Goal: Navigation & Orientation: Find specific page/section

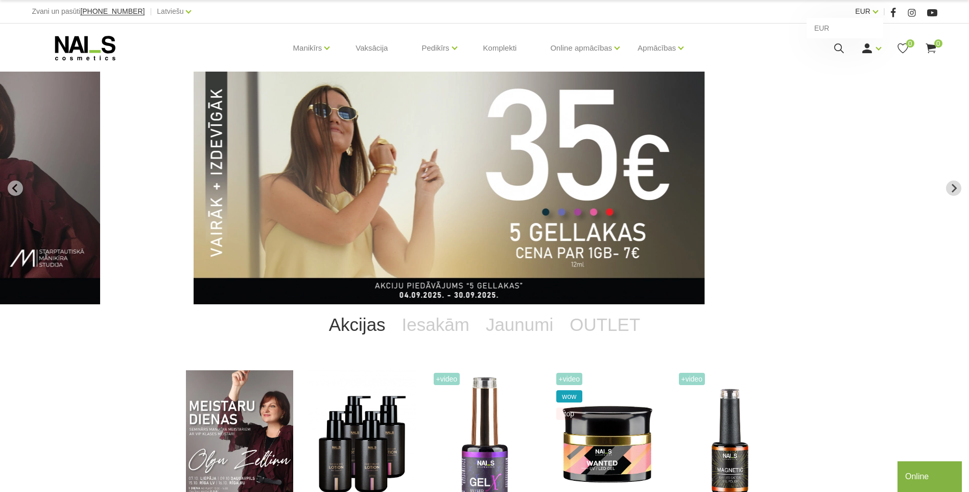
click at [870, 13] on link "EUR" at bounding box center [862, 11] width 15 height 12
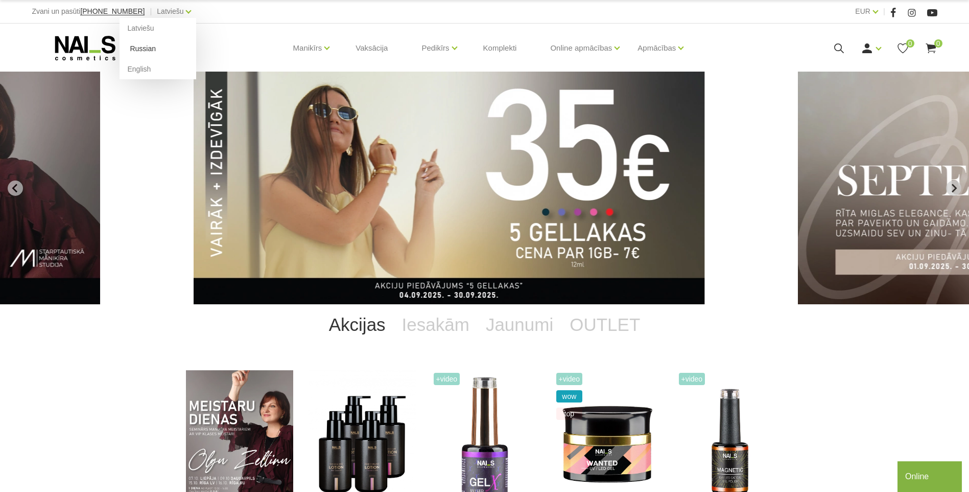
click at [127, 48] on link "Russian" at bounding box center [158, 48] width 77 height 20
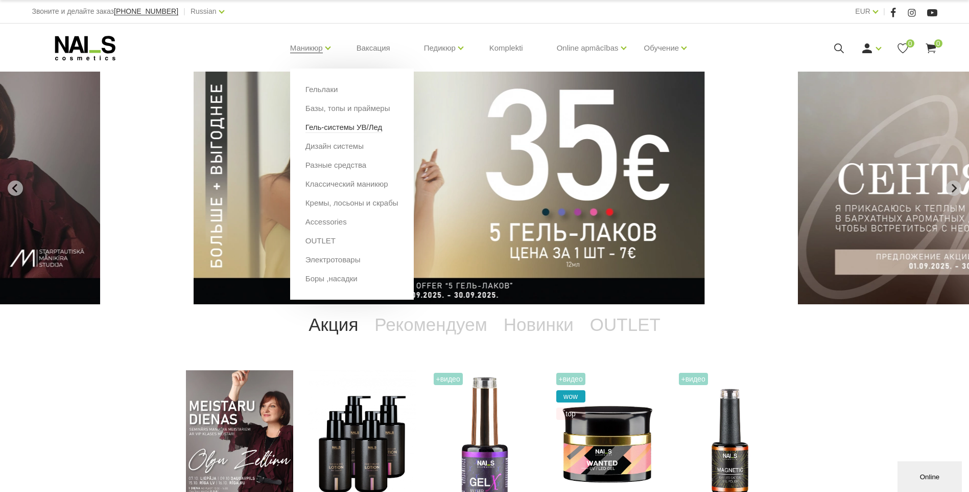
click at [337, 128] on link "Гель-системы УВ/Лед" at bounding box center [344, 127] width 77 height 11
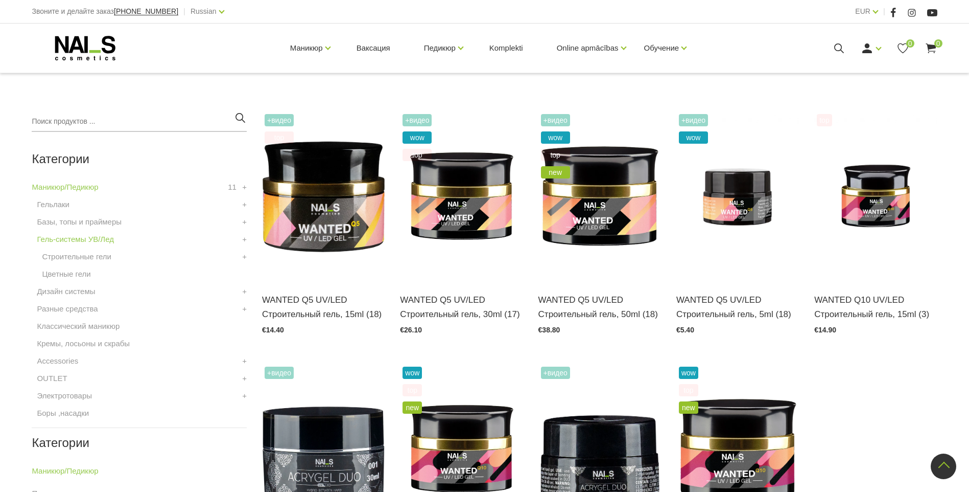
scroll to position [204, 0]
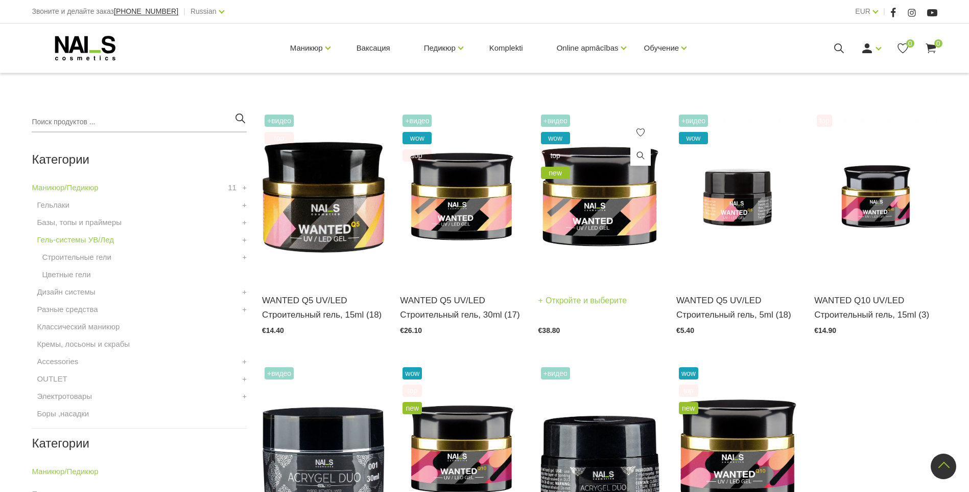
click at [589, 218] on img at bounding box center [600, 196] width 123 height 169
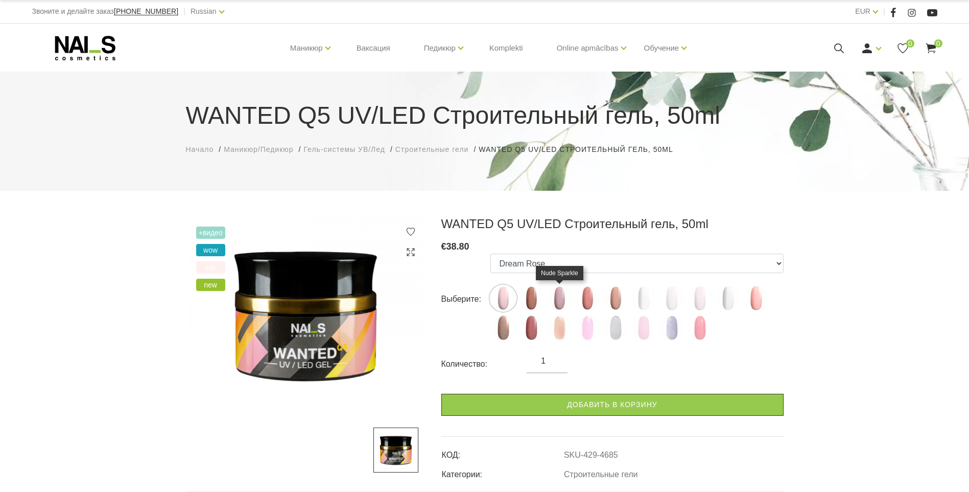
click at [558, 299] on img at bounding box center [560, 298] width 26 height 26
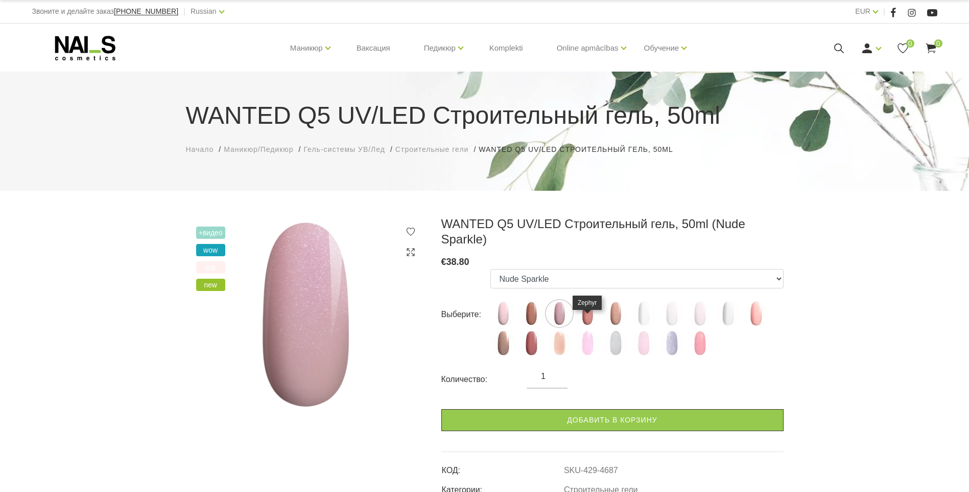
click at [588, 330] on img at bounding box center [588, 343] width 26 height 26
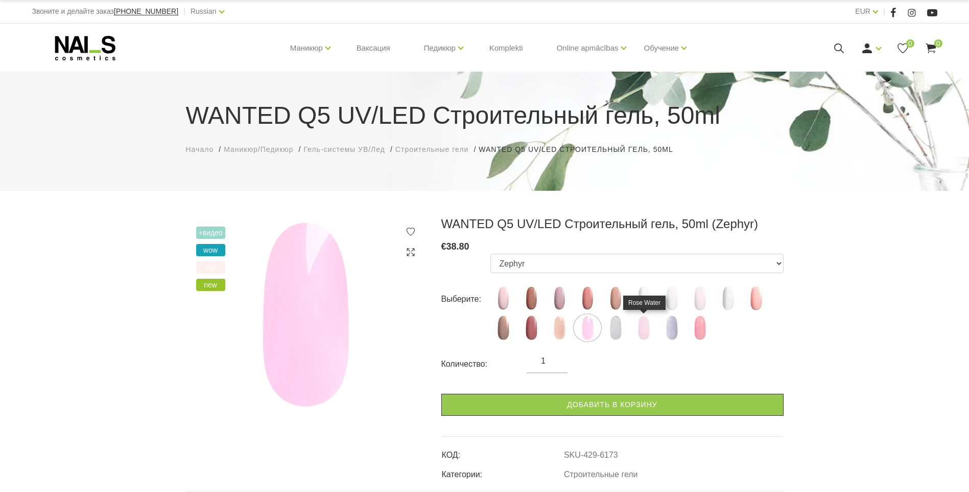
click at [642, 323] on img at bounding box center [644, 328] width 26 height 26
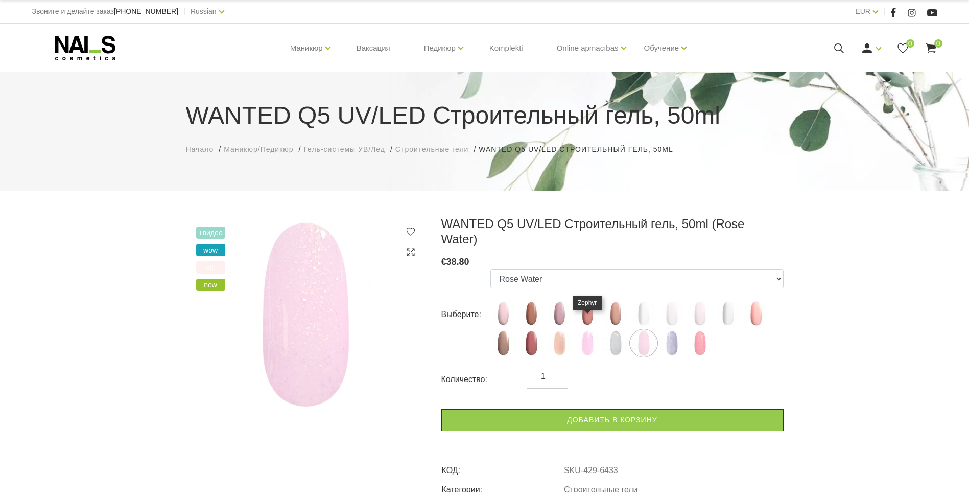
click at [590, 330] on img at bounding box center [588, 343] width 26 height 26
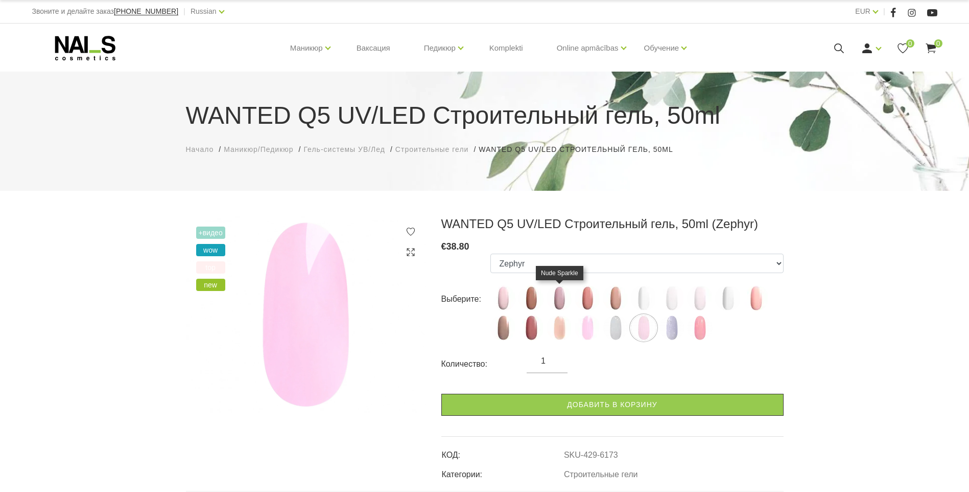
click at [559, 298] on img at bounding box center [560, 298] width 26 height 26
select select "4687"
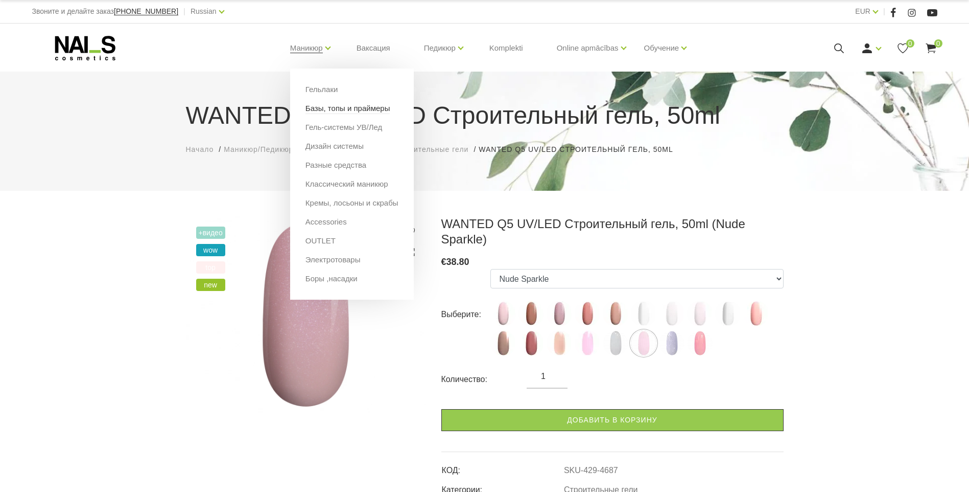
click at [330, 107] on link "Базы, топы и праймеры" at bounding box center [348, 108] width 85 height 11
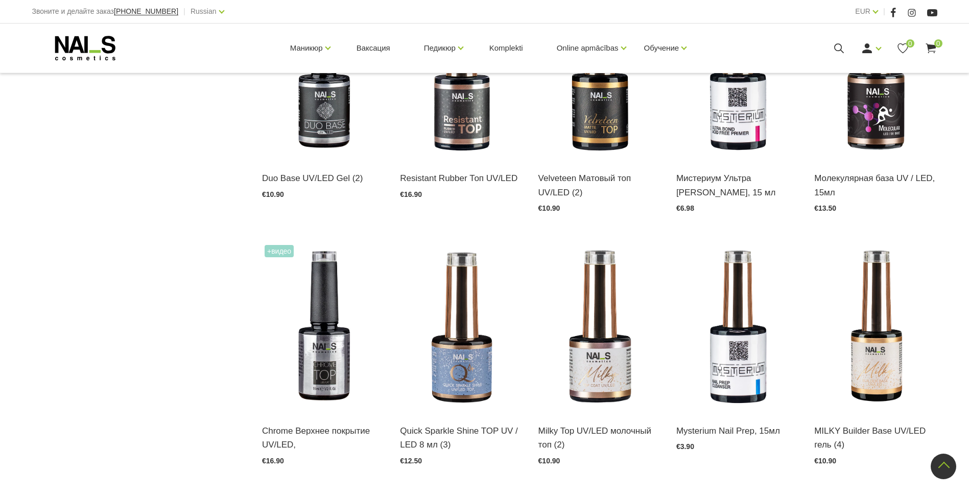
scroll to position [869, 0]
